Goal: Task Accomplishment & Management: Manage account settings

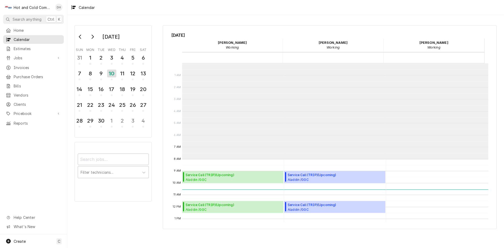
scroll to position [96, 0]
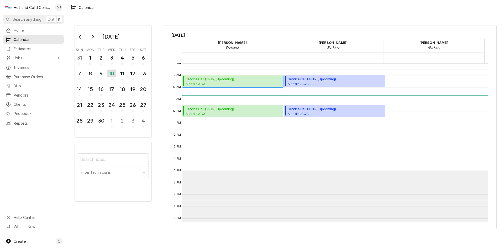
click at [214, 82] on span "Aladdin /GGC Dining / 1000 University Center Ln Bldg. D, Lawrenceville, GA 30043" at bounding box center [234, 84] width 96 height 4
drag, startPoint x: 146, startPoint y: 141, endPoint x: 151, endPoint y: 137, distance: 7.1
click at [147, 140] on div "September 2025 Sun Mon Tue Wed Thu Fri Sat 31 1 2 3 4 5 6 7 8 9 10 11 12 13 14 …" at bounding box center [111, 113] width 88 height 186
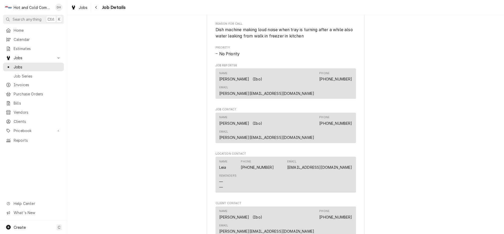
scroll to position [350, 0]
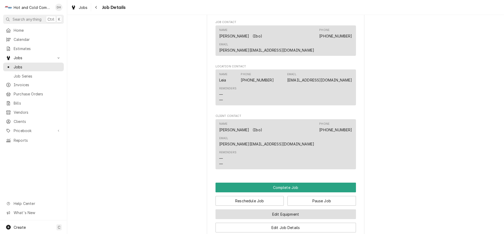
click at [306, 210] on button "Edit Equipment" at bounding box center [286, 215] width 140 height 10
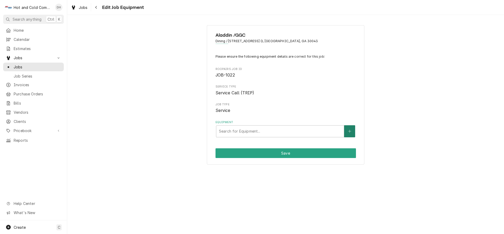
click at [352, 131] on button "Equipment" at bounding box center [349, 131] width 11 height 12
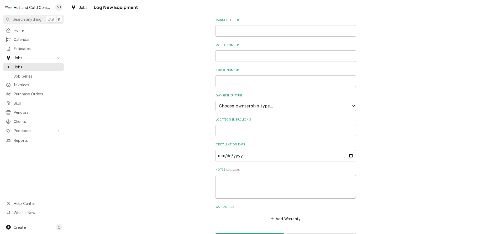
scroll to position [96, 0]
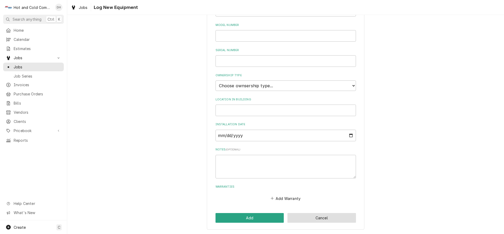
drag, startPoint x: 329, startPoint y: 221, endPoint x: 338, endPoint y: 214, distance: 12.0
click at [331, 220] on button "Cancel" at bounding box center [321, 218] width 69 height 10
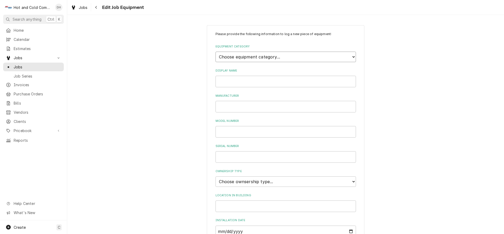
click at [353, 56] on select "Choose equipment category... Cooking Equipment Fryers Ice Machines Ovens and Ra…" at bounding box center [286, 57] width 140 height 11
drag, startPoint x: 403, startPoint y: 127, endPoint x: 410, endPoint y: 123, distance: 7.6
click at [403, 126] on div "Please provide the following information to log a new piece of equipment: Equip…" at bounding box center [285, 175] width 437 height 310
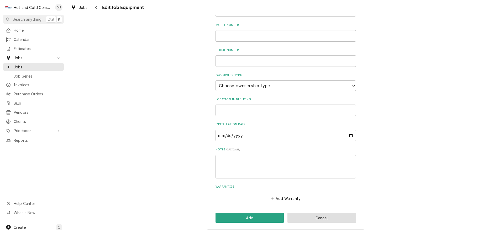
click at [330, 218] on button "Cancel" at bounding box center [321, 218] width 69 height 10
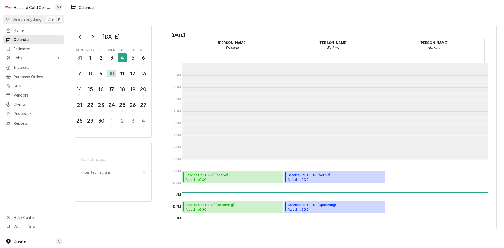
scroll to position [96, 0]
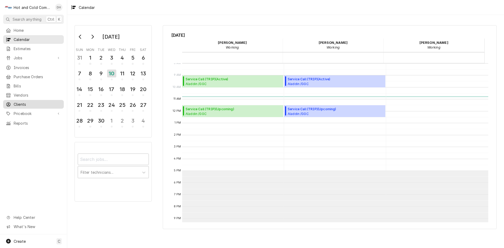
click at [19, 102] on span "Clients" at bounding box center [38, 105] width 48 height 6
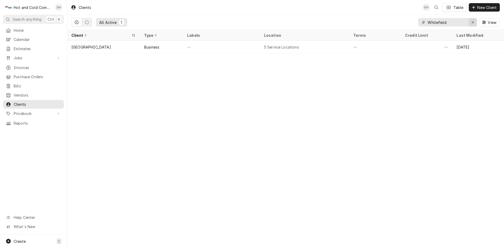
click at [473, 21] on icon "Erase input" at bounding box center [472, 22] width 3 height 4
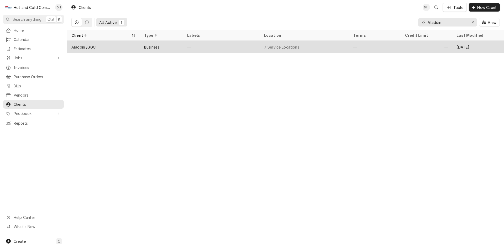
type input "Aladdin"
click at [230, 47] on div "—" at bounding box center [221, 47] width 77 height 13
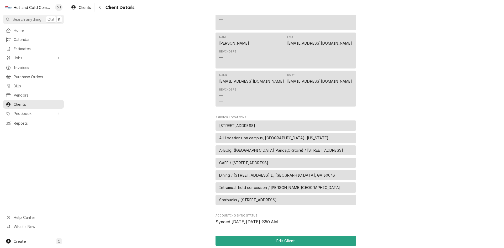
scroll to position [420, 0]
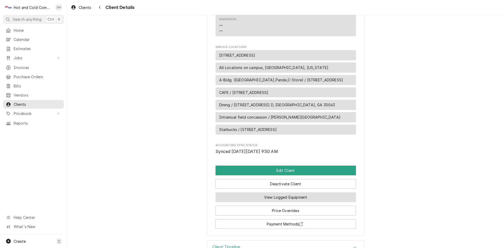
click at [319, 192] on button "View Logged Equipment" at bounding box center [286, 197] width 140 height 10
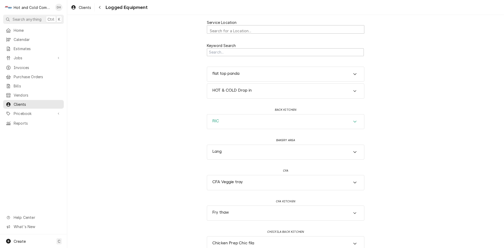
scroll to position [87, 0]
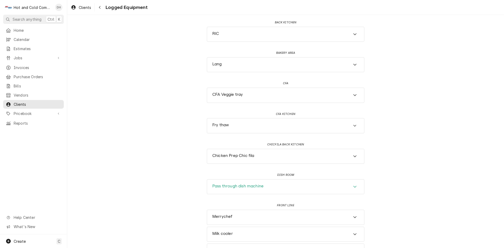
click at [353, 187] on icon "Accordion Header" at bounding box center [355, 187] width 4 height 4
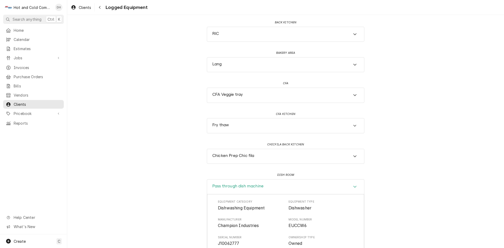
scroll to position [175, 0]
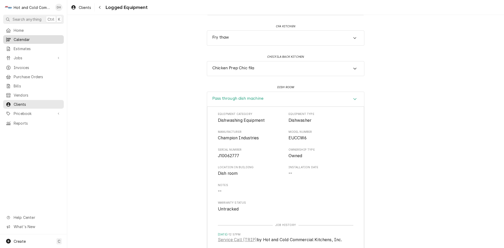
click at [30, 38] on span "Calendar" at bounding box center [38, 40] width 48 height 6
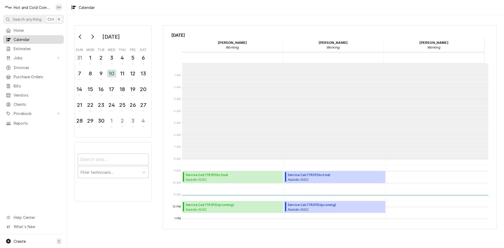
scroll to position [96, 0]
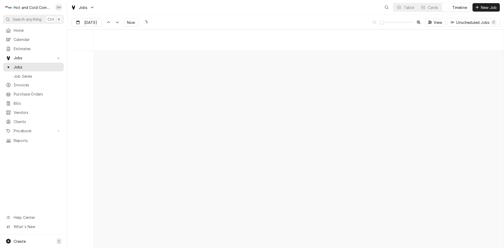
scroll to position [4109, 0]
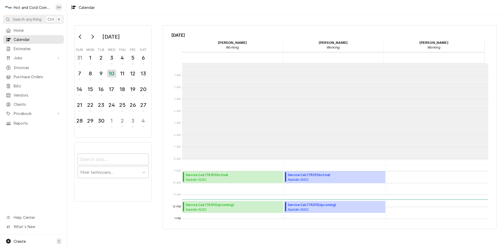
scroll to position [96, 0]
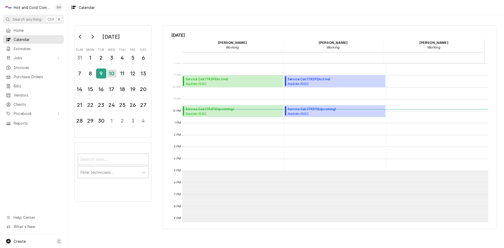
click at [103, 76] on div "9" at bounding box center [101, 73] width 9 height 9
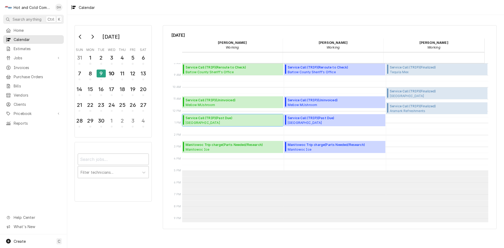
click at [223, 121] on span "Whitefield Academy Lower School / Whitefield Dr SE, Mableton, GA 30126" at bounding box center [215, 122] width 59 height 4
click at [112, 77] on div "10" at bounding box center [111, 73] width 9 height 9
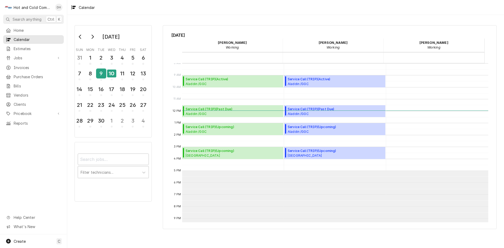
click at [104, 76] on div "9" at bounding box center [101, 73] width 9 height 9
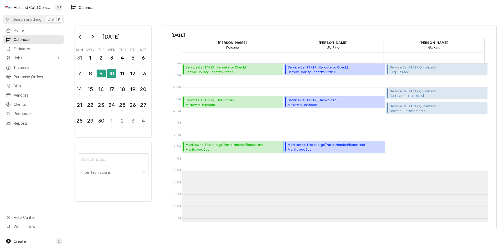
click at [216, 149] on span "Manitowoc Ice 7 Brew Coffee Austell / 1312 East-West Connector, Austell, GA 301…" at bounding box center [224, 149] width 77 height 4
click at [231, 148] on span "Manitowoc Ice 7 Brew Coffee Austell / 1312 East-West Connector, Austell, GA 301…" at bounding box center [224, 149] width 77 height 4
click at [218, 103] on span "Mellow MUshroom Mellow Mushroom / 1679 Lavista Rd, Atlanta, GA 30329" at bounding box center [217, 105] width 63 height 4
click at [222, 101] on span "Service Call (TRIP) ( Uninvoiced )" at bounding box center [217, 100] width 63 height 5
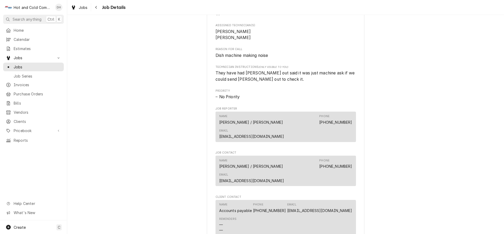
scroll to position [344, 0]
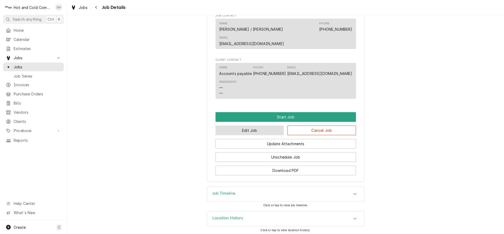
click at [251, 130] on button "Edit Job" at bounding box center [250, 131] width 69 height 10
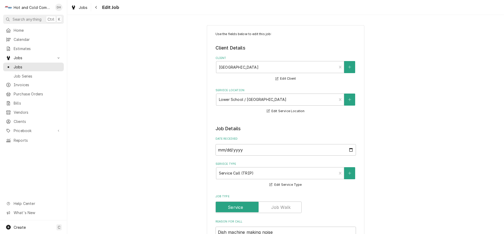
scroll to position [87, 0]
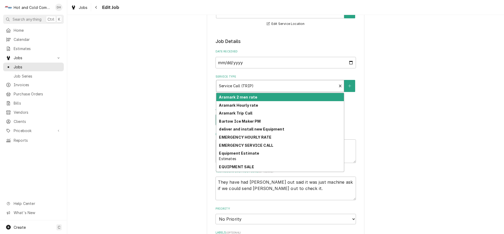
click at [247, 84] on div "Service Type" at bounding box center [276, 85] width 115 height 9
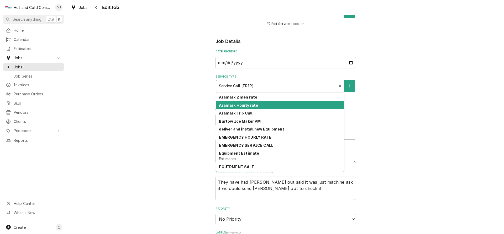
click at [423, 129] on div "Use the fields below to edit this job: Client Details Client [GEOGRAPHIC_DATA] …" at bounding box center [285, 197] width 437 height 528
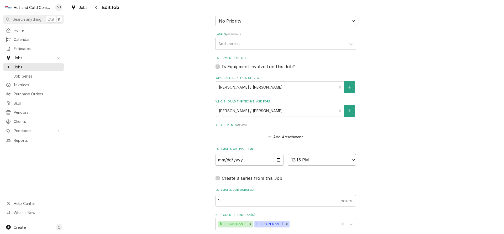
scroll to position [314, 0]
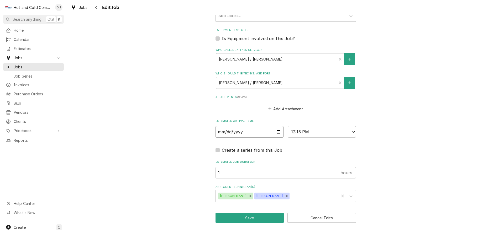
click at [275, 132] on input "[DATE]" at bounding box center [250, 132] width 68 height 12
type textarea "x"
type input "[DATE]"
type textarea "x"
click at [352, 133] on select "AM / PM 6:00 AM 6:15 AM 6:30 AM 6:45 AM 7:00 AM 7:15 AM 7:30 AM 7:45 AM 8:00 AM…" at bounding box center [322, 132] width 68 height 12
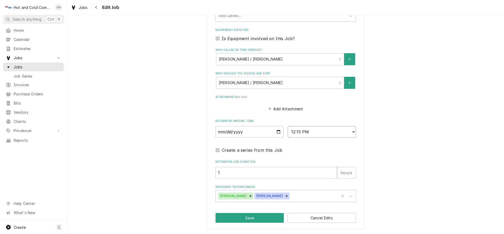
select select "15:00:00"
click at [288, 126] on select "AM / PM 6:00 AM 6:15 AM 6:30 AM 6:45 AM 7:00 AM 7:15 AM 7:30 AM 7:45 AM 8:00 AM…" at bounding box center [322, 132] width 68 height 12
click at [246, 217] on button "Save" at bounding box center [250, 218] width 69 height 10
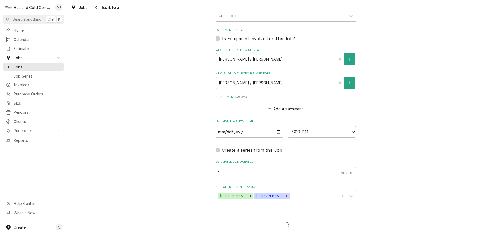
type textarea "x"
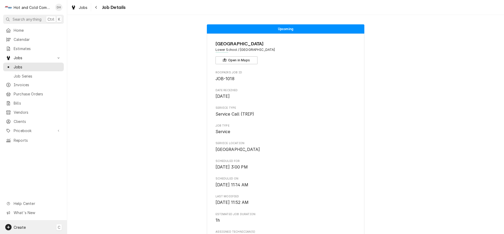
click at [23, 227] on span "Create" at bounding box center [20, 227] width 12 height 4
click at [82, 171] on div "Job" at bounding box center [98, 173] width 35 height 6
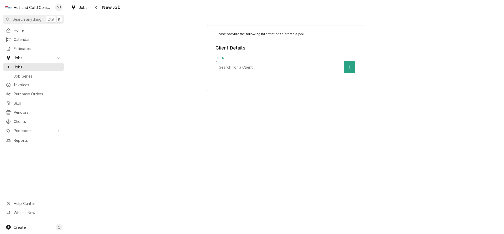
click at [285, 66] on div "Client" at bounding box center [280, 66] width 122 height 9
type input "Aladdin"
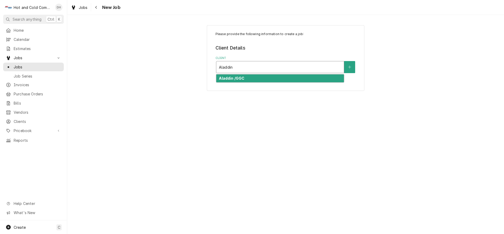
click at [271, 75] on div "Aladdin /GGC" at bounding box center [280, 79] width 128 height 8
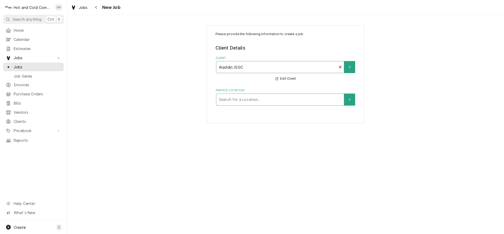
click at [268, 97] on div "Service Location" at bounding box center [280, 99] width 122 height 9
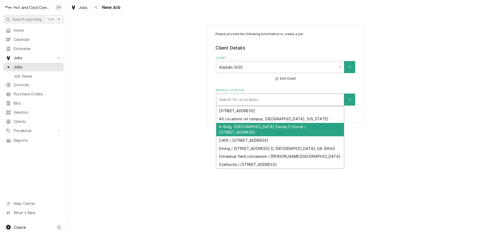
click at [298, 128] on div "A-Bldg. (Chic Fila,Panda,C-Store) / 1000 University Center Ln, Lawrenceville, G…" at bounding box center [280, 130] width 128 height 14
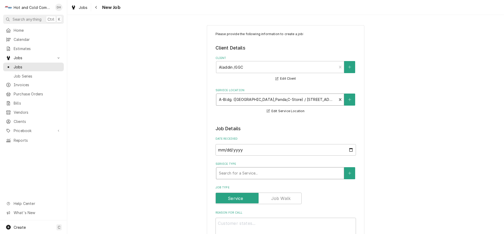
click at [298, 171] on div "Service Type" at bounding box center [280, 173] width 122 height 9
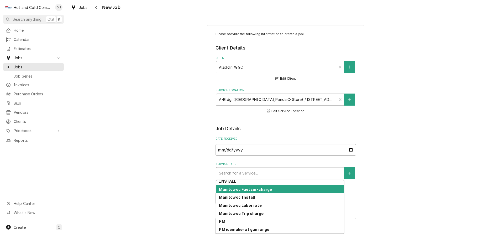
scroll to position [161, 0]
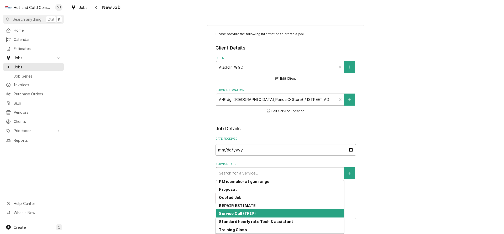
click at [262, 214] on div "Service Call (TRIP)" at bounding box center [280, 214] width 128 height 8
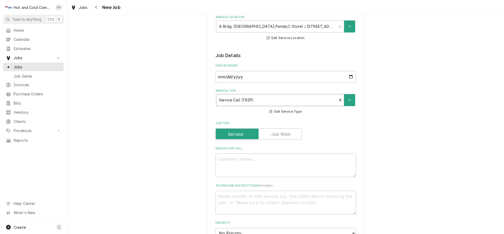
scroll to position [87, 0]
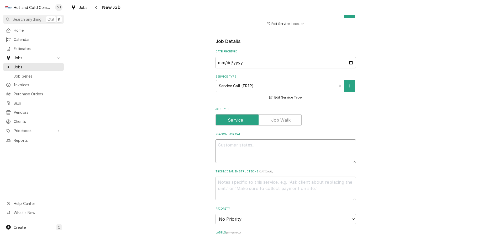
click at [228, 144] on textarea "Reason For Call" at bounding box center [286, 152] width 140 height 24
type textarea "x"
type textarea "G"
type textarea "x"
type textarea "Gr"
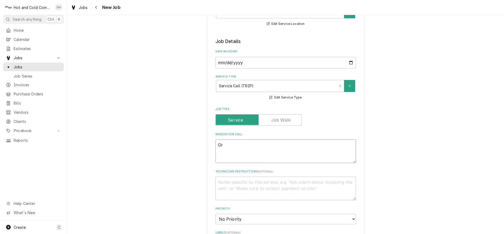
type textarea "x"
type textarea "Gra"
type textarea "x"
type textarea "Grab"
type textarea "x"
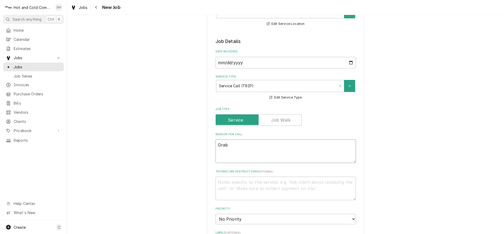
type textarea "Grab"
type textarea "x"
type textarea "Grab a"
type textarea "x"
type textarea "Grab an"
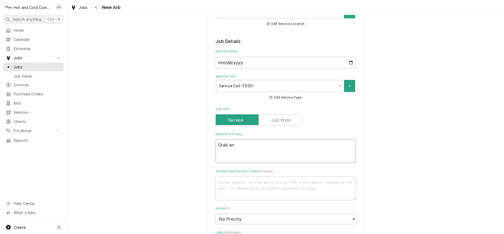
type textarea "x"
type textarea "Grab and"
type textarea "x"
type textarea "Grab and"
type textarea "x"
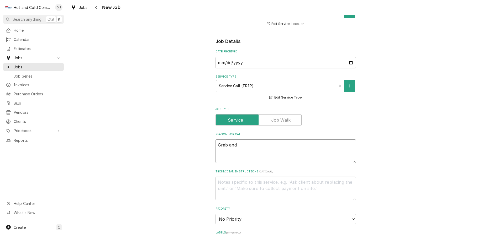
type textarea "Grab and g"
type textarea "x"
type textarea "Grab and go"
type textarea "x"
type textarea "Grab and go"
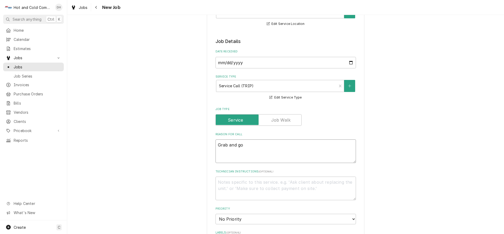
type textarea "x"
type textarea "Grab and go c"
type textarea "x"
type textarea "Grab and go co"
type textarea "x"
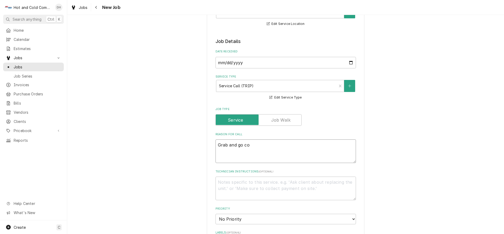
type textarea "Grab and go coo"
type textarea "x"
type textarea "Grab and go cool"
type textarea "x"
type textarea "Grab and go coole"
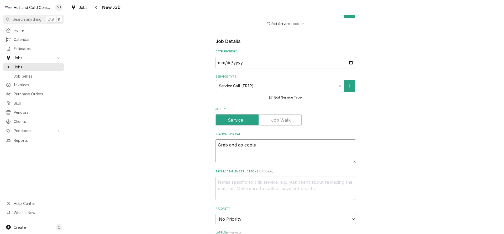
type textarea "x"
type textarea "Grab and go cooler"
type textarea "x"
type textarea "Grab and go cooler"
type textarea "x"
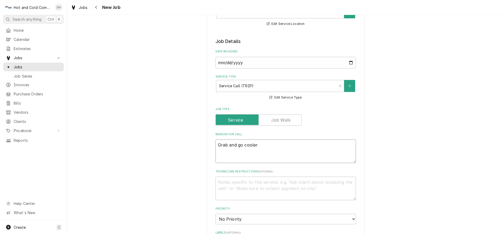
type textarea "Grab and go cooler i"
type textarea "x"
type textarea "Grab and go cooler in"
type textarea "x"
type textarea "Grab and go cooler in"
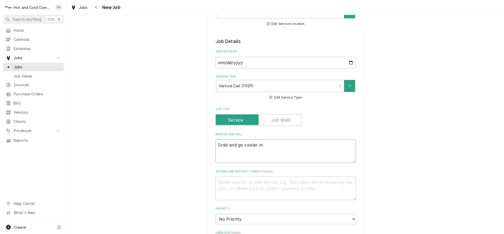
type textarea "x"
type textarea "Grab and go cooler in C"
type textarea "x"
type textarea "Grab and go cooler in C"
type textarea "x"
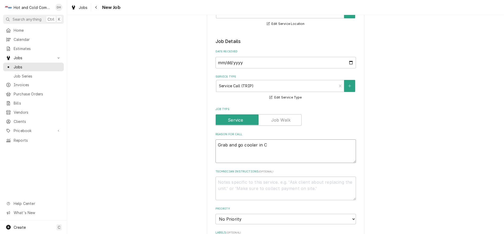
type textarea "Grab and go cooler in C S"
type textarea "x"
type textarea "Grab and go cooler in C St"
type textarea "x"
type textarea "Grab and go cooler in C Sto"
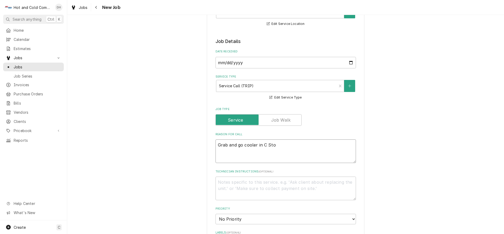
type textarea "x"
type textarea "Grab and go cooler in C Stor"
type textarea "x"
type textarea "Grab and go cooler in C Store"
type textarea "x"
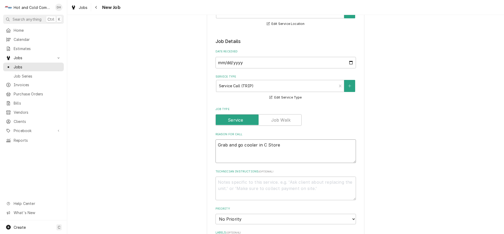
type textarea "Grab and go cooler in C Store"
type textarea "x"
type textarea "Grab and go cooler in C Store l"
type textarea "x"
type textarea "Grab and go cooler in C Store le"
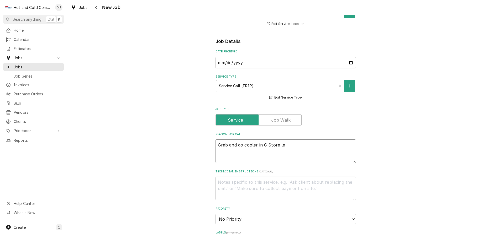
type textarea "x"
type textarea "Grab and go cooler in C Store lea"
type textarea "x"
type textarea "Grab and go cooler in C Store leak"
type textarea "x"
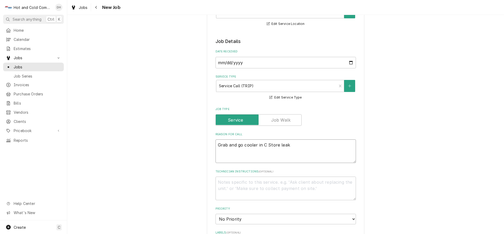
type textarea "Grab and go cooler in C Store leaki"
type textarea "x"
type textarea "Grab and go cooler in C Store leakin"
type textarea "x"
type textarea "Grab and go cooler in C Store leaking"
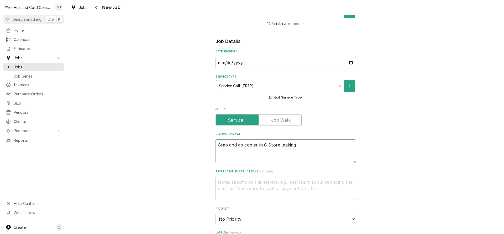
type textarea "x"
type textarea "Grab and go cooler in C Store leaking"
type textarea "x"
type textarea "Grab and go cooler in C Store leaking w"
type textarea "x"
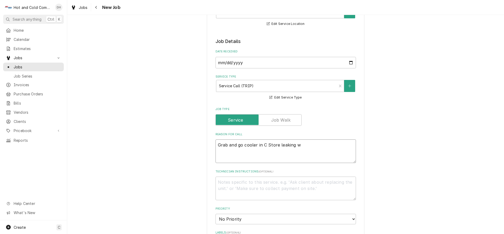
type textarea "Grab and go cooler in C Store leaking wa"
type textarea "x"
type textarea "Grab and go cooler in C Store leaking wat"
type textarea "x"
type textarea "Grab and go cooler in C Store leaking wate"
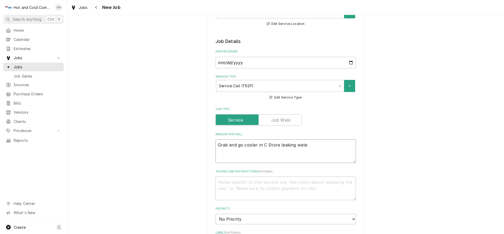
type textarea "x"
type textarea "Grab and go cooler in C Store leaking water"
type textarea "x"
type textarea "Grab and go cooler in C Store leaking water"
type textarea "x"
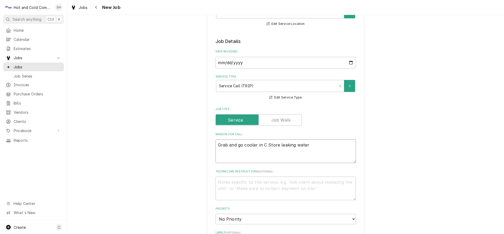
type textarea "Grab and go cooler in C Store leaking water"
click at [280, 194] on textarea "Technician Instructions ( optional )" at bounding box center [286, 189] width 140 height 24
type textarea "x"
type textarea "a"
type textarea "x"
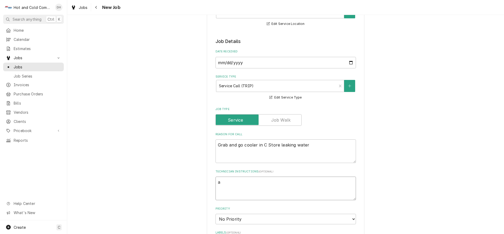
type textarea "al"
type textarea "x"
type textarea "als"
type textarea "x"
type textarea "also"
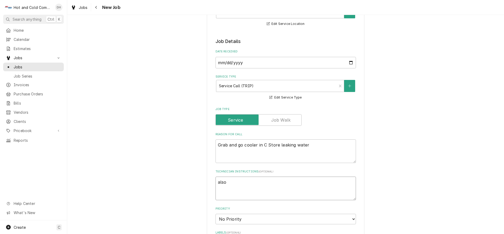
type textarea "x"
type textarea "also"
type textarea "x"
type textarea "also c"
type textarea "x"
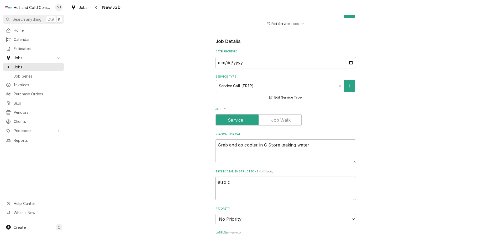
type textarea "also ch"
type textarea "x"
type textarea "also che"
type textarea "x"
type textarea "also chec"
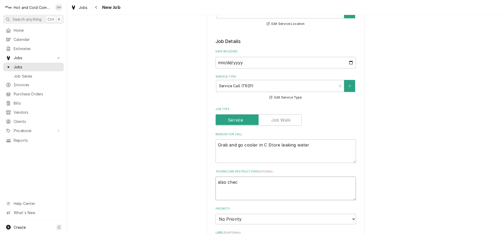
type textarea "x"
type textarea "also check"
type textarea "x"
type textarea "also check"
type textarea "x"
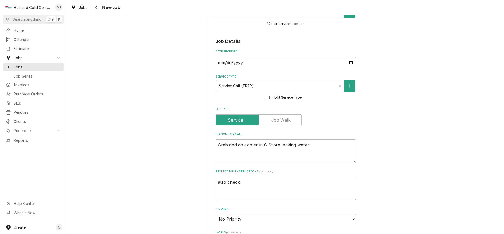
type textarea "also check w"
type textarea "x"
type textarea "also check wi"
type textarea "x"
type textarea "also check wic"
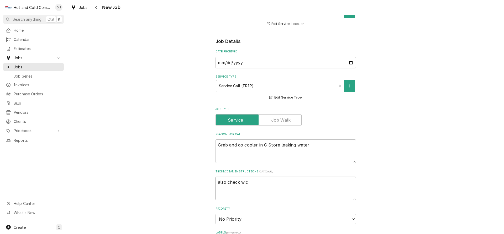
type textarea "x"
type textarea "also check wick"
type textarea "x"
type textarea "also check wicki"
type textarea "x"
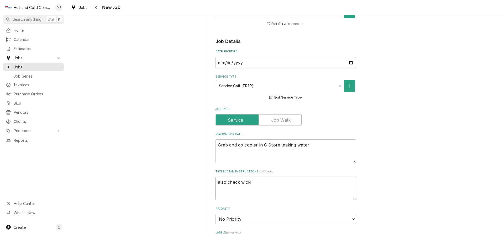
type textarea "also check wickin"
type textarea "x"
type textarea "also check wicking"
type textarea "x"
type textarea "also check wicking"
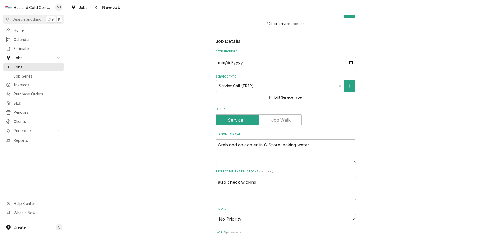
type textarea "x"
type textarea "also check wicking m"
type textarea "x"
type textarea "also check wicking ma"
type textarea "x"
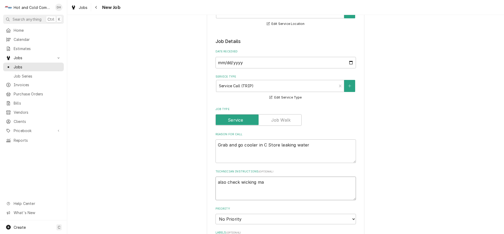
type textarea "also check wicking mat"
type textarea "x"
type textarea "also check wicking mate"
type textarea "x"
type textarea "also check wicking mater"
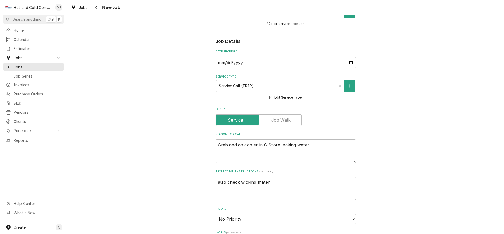
type textarea "x"
type textarea "also check wicking materi"
type textarea "x"
type textarea "also check wicking materia"
type textarea "x"
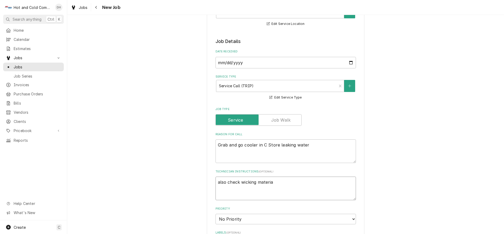
type textarea "also check wicking material"
type textarea "x"
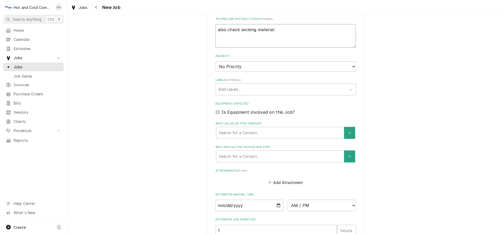
scroll to position [263, 0]
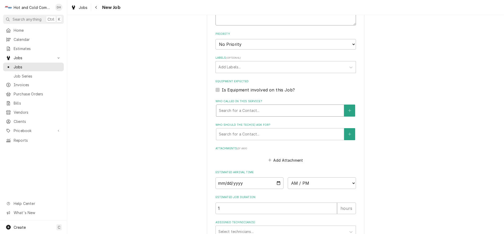
type textarea "also check wicking material"
click at [274, 109] on div "Who called in this service?" at bounding box center [280, 110] width 122 height 9
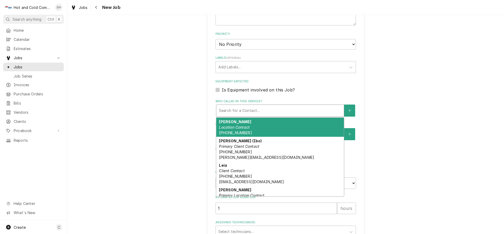
drag, startPoint x: 248, startPoint y: 128, endPoint x: 305, endPoint y: 117, distance: 57.7
click at [250, 127] on div "Arsenio Location Contact (404) 754-7592" at bounding box center [280, 127] width 128 height 19
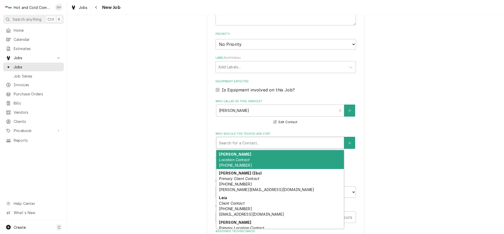
click at [280, 144] on div "Who should the tech(s) ask for?" at bounding box center [280, 142] width 122 height 9
drag, startPoint x: 261, startPoint y: 160, endPoint x: 339, endPoint y: 152, distance: 78.7
click at [262, 160] on div "Arsenio Location Contact (404) 754-7592" at bounding box center [280, 159] width 128 height 19
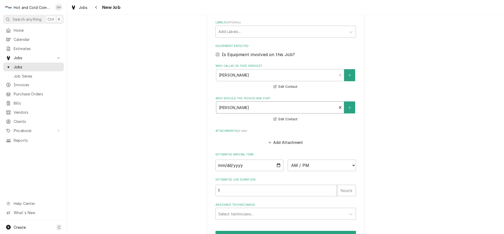
scroll to position [329, 0]
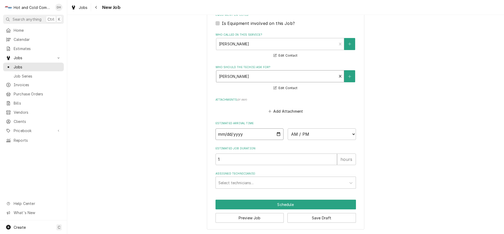
drag, startPoint x: 278, startPoint y: 135, endPoint x: 275, endPoint y: 134, distance: 3.0
click at [278, 135] on input "Date" at bounding box center [250, 135] width 68 height 12
type textarea "x"
type input "2025-09-10"
type textarea "x"
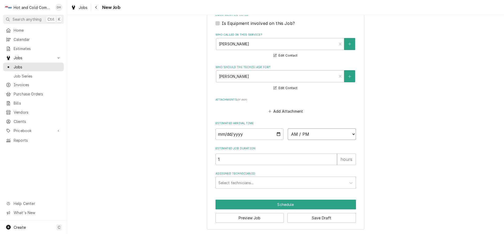
click at [350, 133] on select "AM / PM 6:00 AM 6:15 AM 6:30 AM 6:45 AM 7:00 AM 7:15 AM 7:30 AM 7:45 AM 8:00 AM…" at bounding box center [322, 135] width 68 height 12
select select "13:00:00"
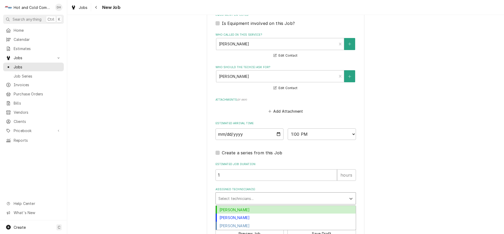
click at [263, 198] on div "Assigned Technician(s)" at bounding box center [280, 198] width 125 height 9
click at [244, 210] on div "Daryl Harris" at bounding box center [286, 210] width 140 height 8
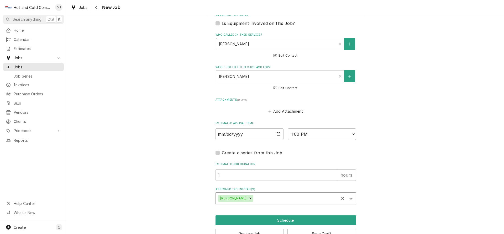
click at [269, 198] on div "Assigned Technician(s)" at bounding box center [295, 198] width 82 height 9
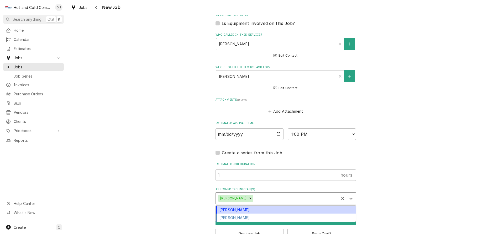
click at [245, 210] on div "David Harris" at bounding box center [286, 210] width 140 height 8
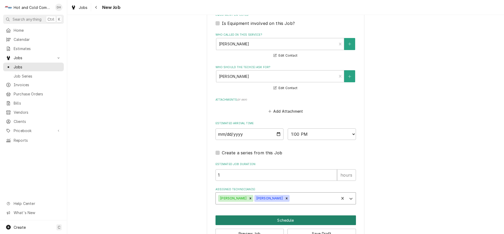
click at [284, 221] on button "Schedule" at bounding box center [286, 221] width 140 height 10
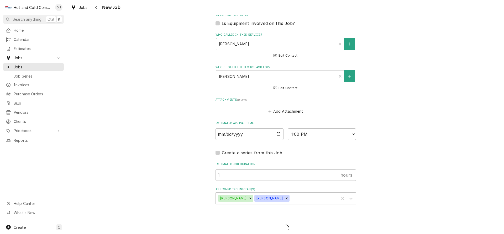
type textarea "x"
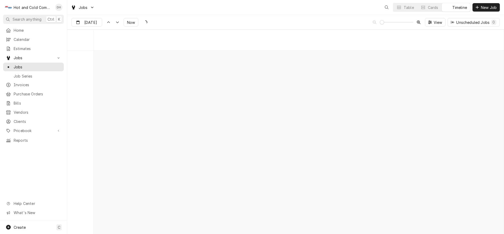
scroll to position [3842, 0]
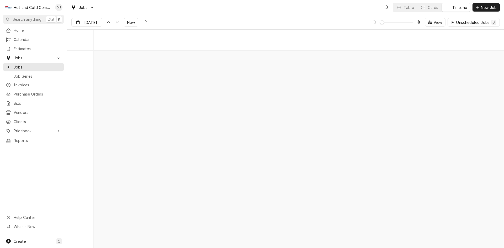
scroll to position [4109, 0]
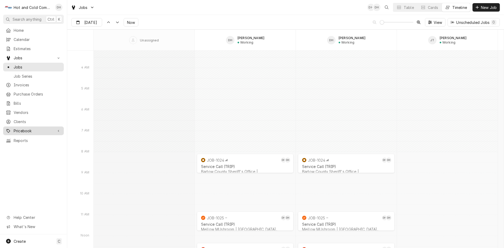
click at [34, 128] on span "Pricebook" at bounding box center [34, 131] width 40 height 6
click at [42, 146] on span "Parts & Materials" at bounding box center [38, 149] width 48 height 6
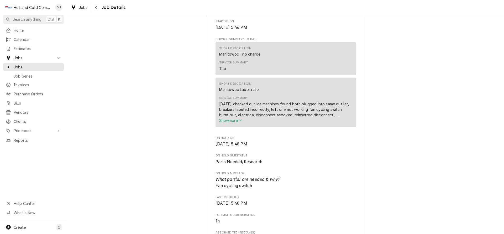
scroll to position [175, 0]
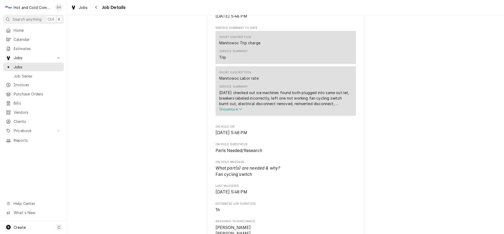
click at [304, 92] on div "Service Summary 9/9/25 checked out ice machines found both plugged into same ou…" at bounding box center [285, 98] width 133 height 27
click at [239, 111] on icon "Service Summary" at bounding box center [240, 109] width 3 height 4
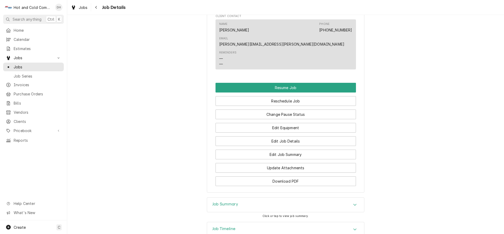
scroll to position [525, 0]
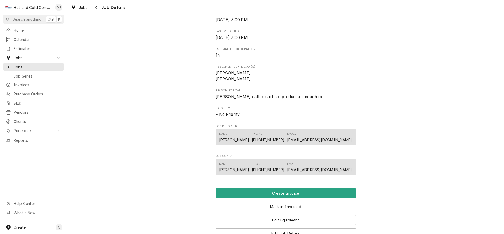
scroll to position [350, 0]
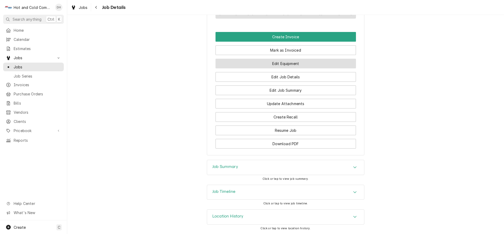
click at [282, 66] on button "Edit Equipment" at bounding box center [286, 64] width 140 height 10
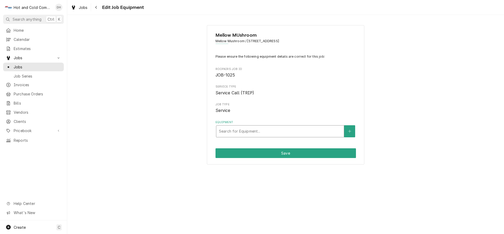
click at [307, 129] on div "Equipment" at bounding box center [280, 131] width 122 height 9
click at [333, 89] on span "Service Type" at bounding box center [286, 87] width 140 height 4
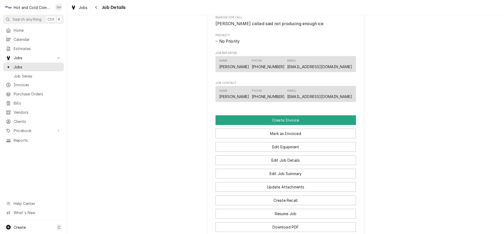
scroll to position [350, 0]
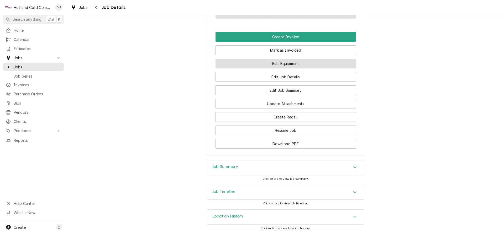
click at [317, 66] on button "Edit Equipment" at bounding box center [286, 64] width 140 height 10
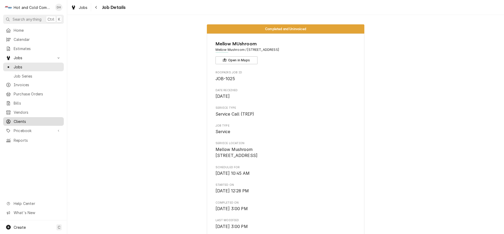
click at [43, 119] on span "Clients" at bounding box center [38, 122] width 48 height 6
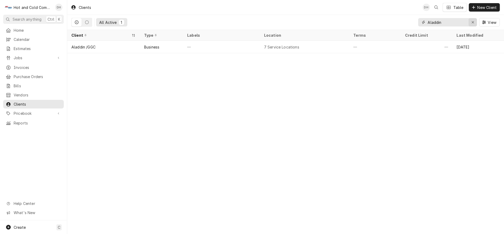
click at [474, 22] on div "Erase input" at bounding box center [472, 22] width 5 height 5
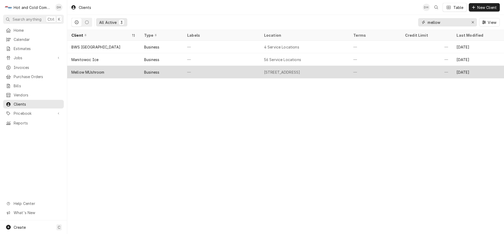
type input "mellow"
drag, startPoint x: 219, startPoint y: 72, endPoint x: 223, endPoint y: 72, distance: 3.9
click at [219, 72] on div "—" at bounding box center [221, 72] width 77 height 13
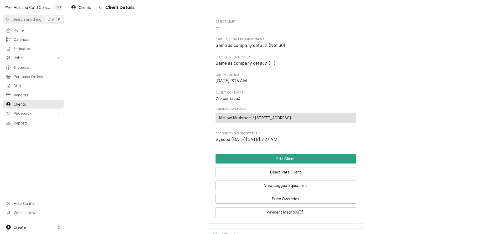
scroll to position [127, 0]
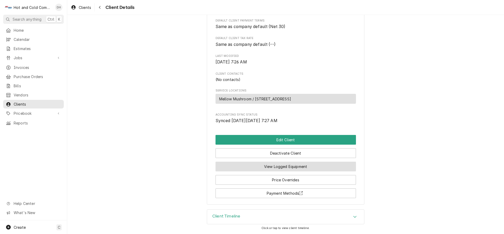
click at [308, 167] on button "View Logged Equipment" at bounding box center [286, 167] width 140 height 10
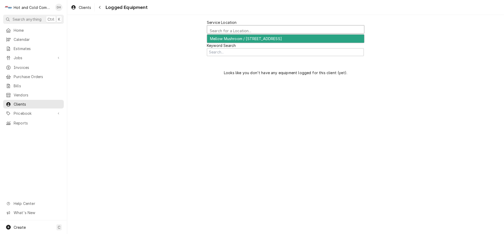
click at [297, 29] on div "Service Location" at bounding box center [286, 31] width 152 height 9
click at [287, 50] on input "Search Mechanism" at bounding box center [285, 52] width 157 height 8
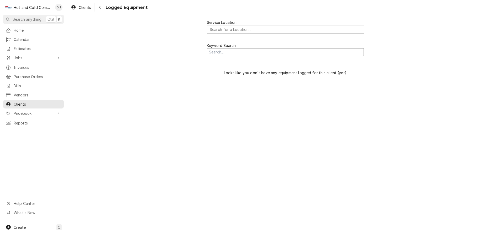
click at [282, 53] on input "Search Mechanism" at bounding box center [285, 52] width 157 height 8
click at [251, 115] on div "Service Location Search for a Location... Keyword Search Looks like you don't h…" at bounding box center [285, 124] width 437 height 219
click at [35, 102] on span "Clients" at bounding box center [38, 105] width 48 height 6
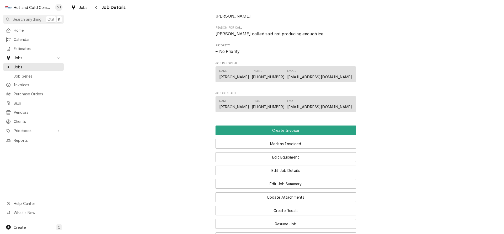
scroll to position [263, 0]
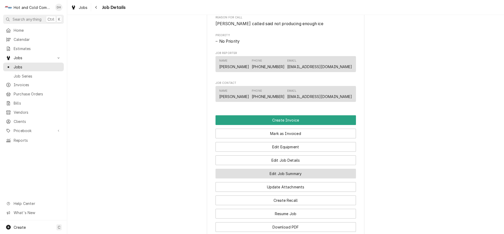
click at [289, 178] on button "Edit Job Summary" at bounding box center [286, 174] width 140 height 10
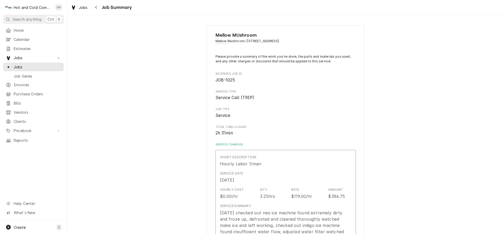
type textarea "x"
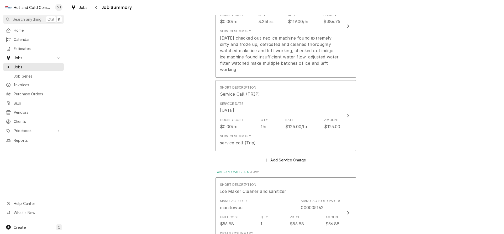
scroll to position [87, 0]
